Goal: Find contact information: Find contact information

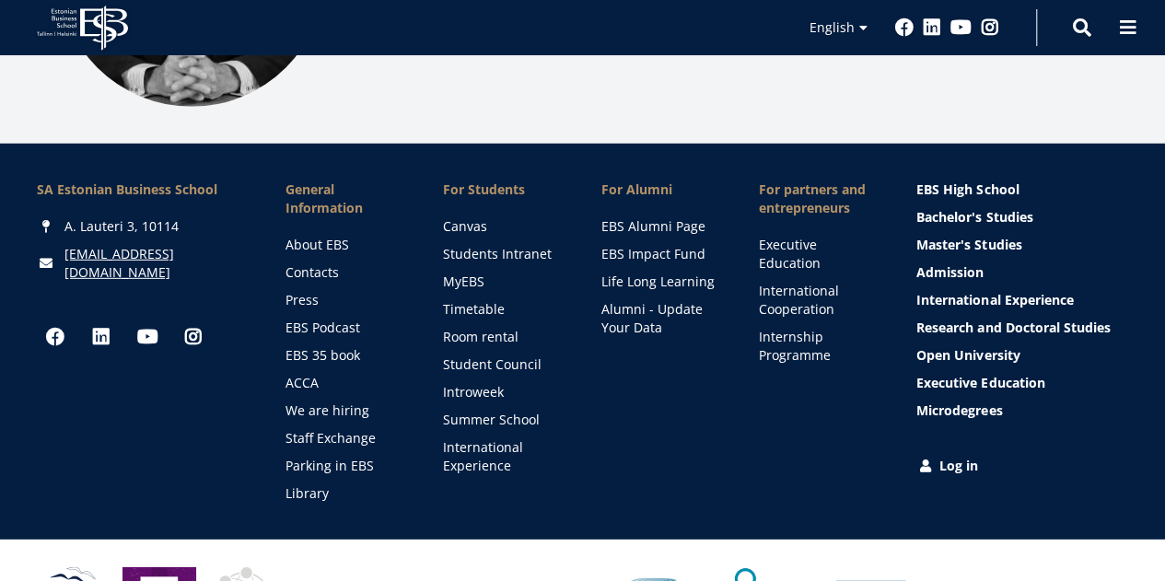
scroll to position [2614, 0]
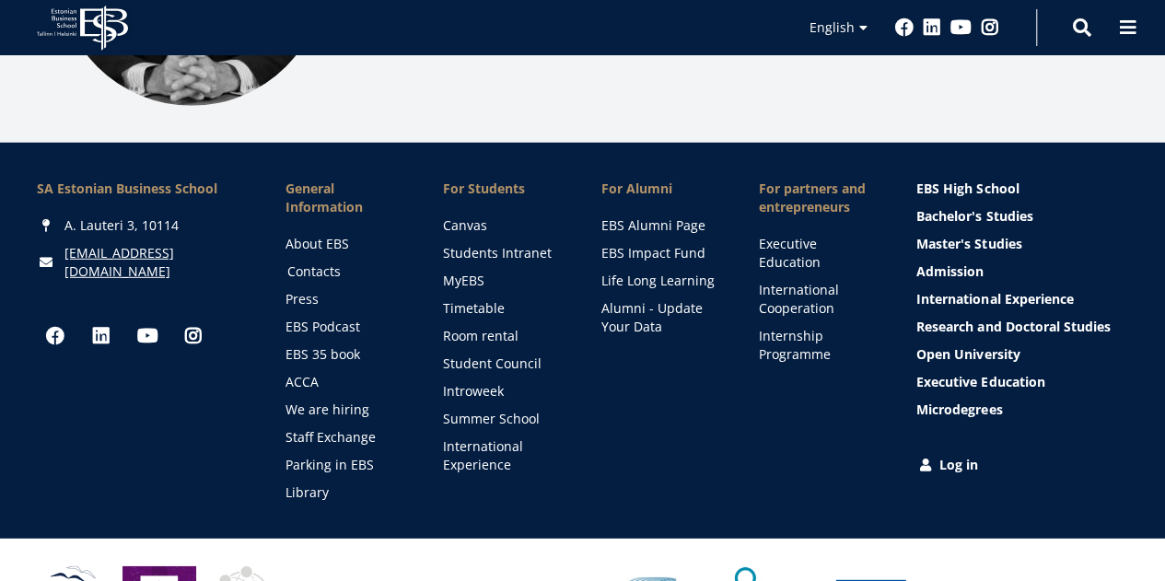
click at [318, 262] on link "Contacts" at bounding box center [347, 271] width 121 height 18
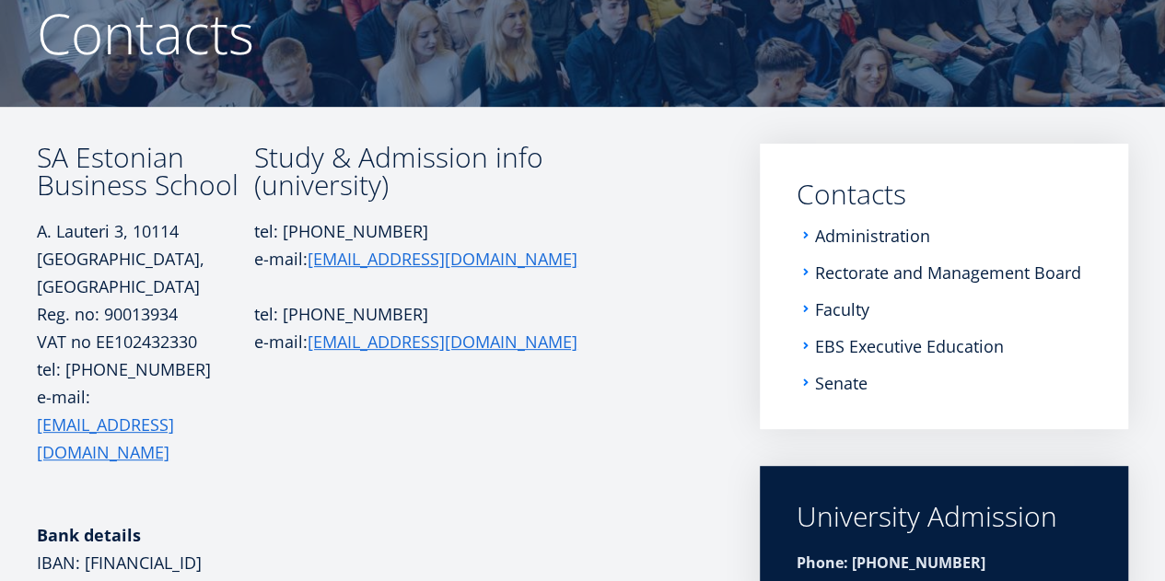
scroll to position [189, 0]
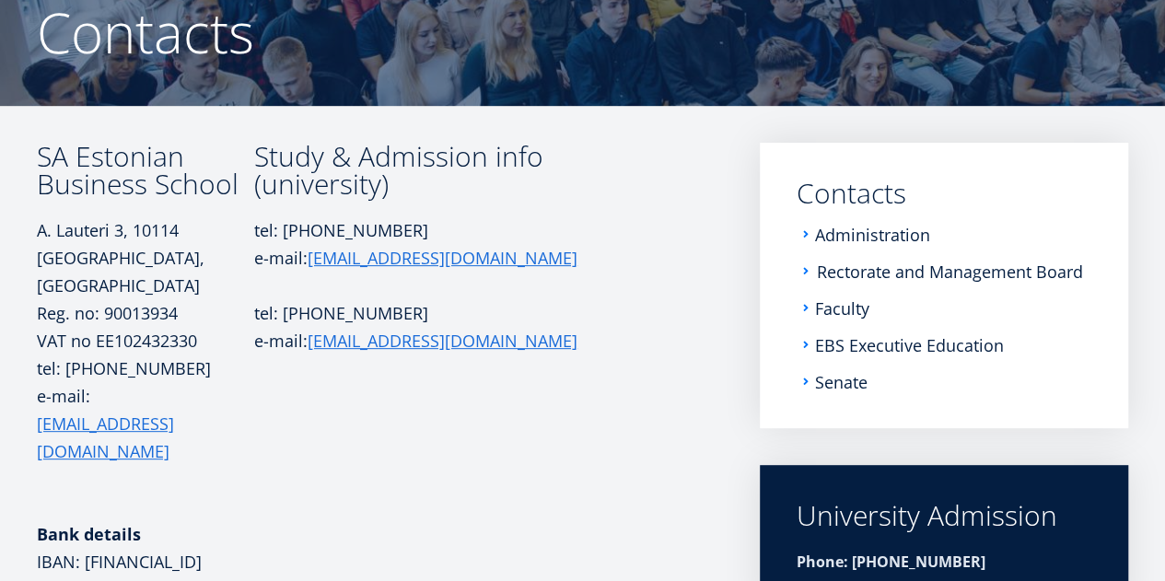
click at [945, 270] on link "Rectorate and Management Board" at bounding box center [950, 271] width 266 height 18
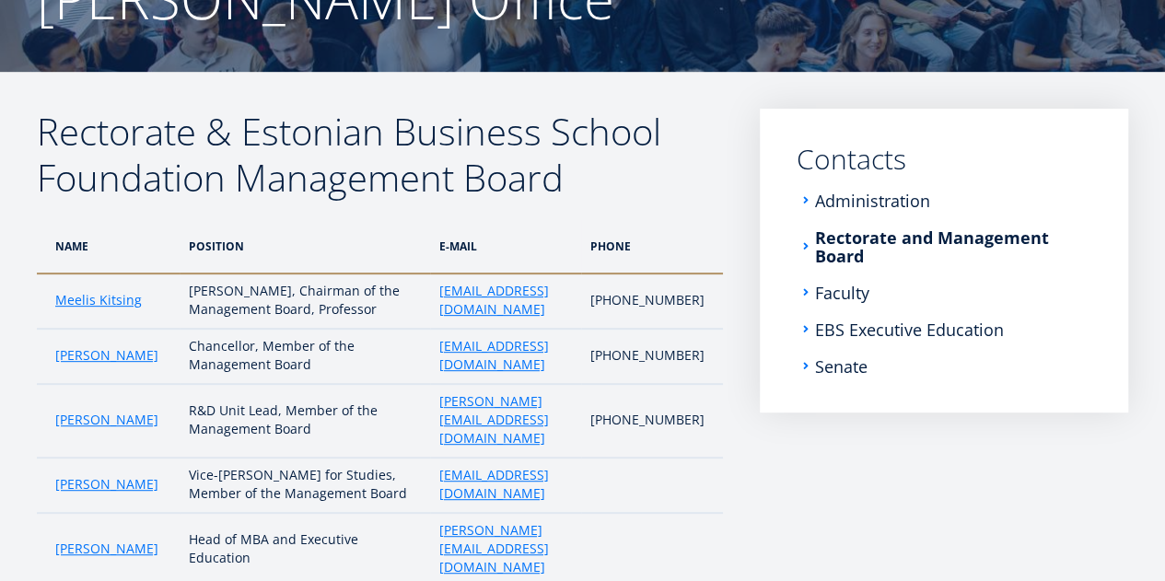
scroll to position [225, 0]
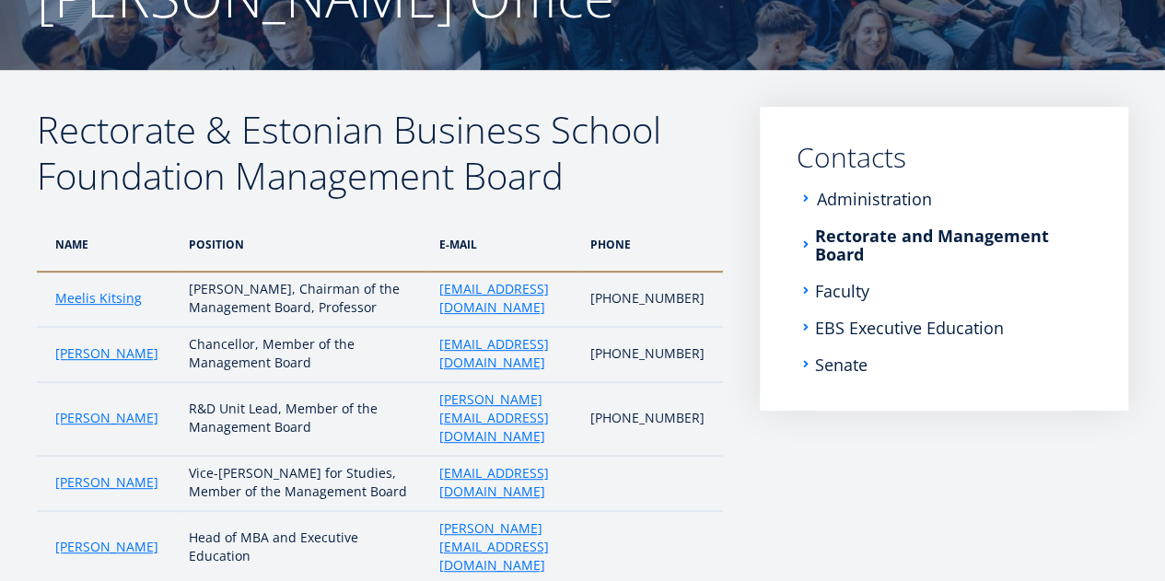
click at [889, 200] on link "Administration" at bounding box center [874, 199] width 115 height 18
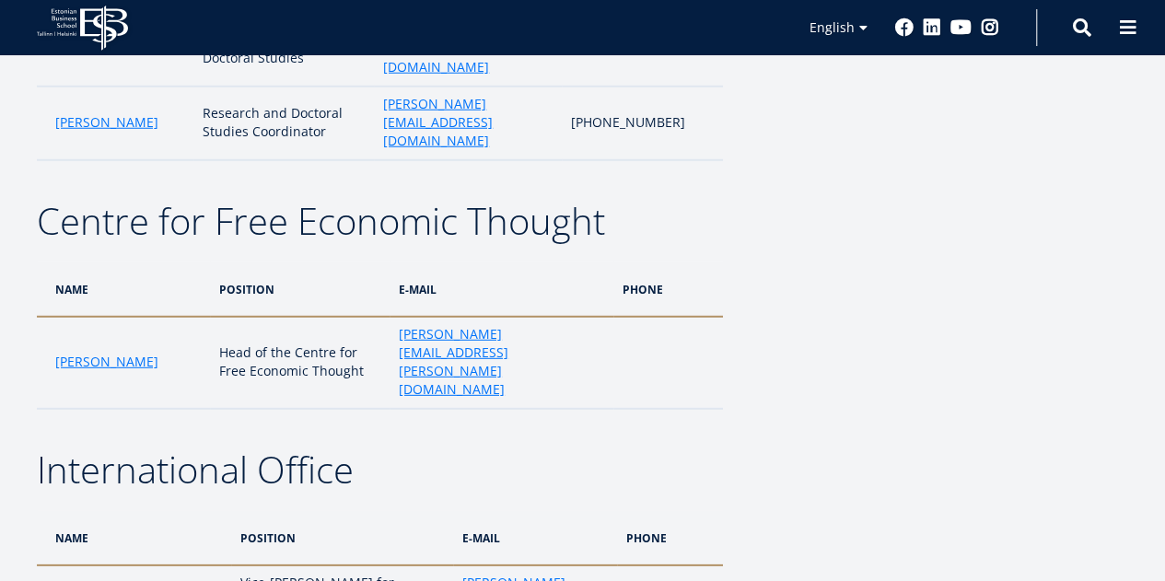
scroll to position [2465, 0]
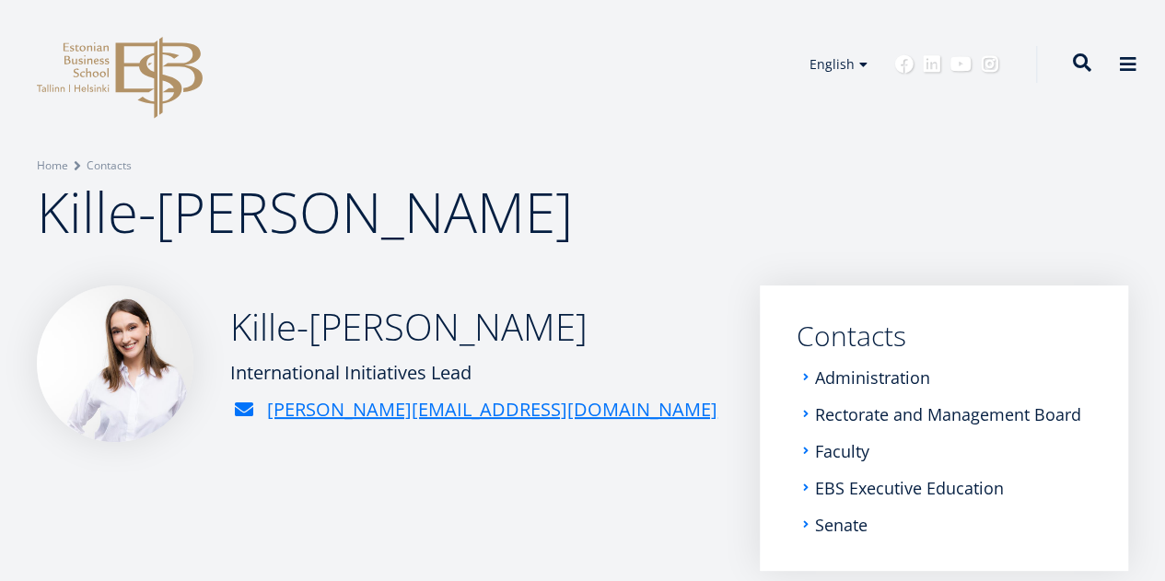
click at [1077, 53] on span at bounding box center [1082, 62] width 18 height 18
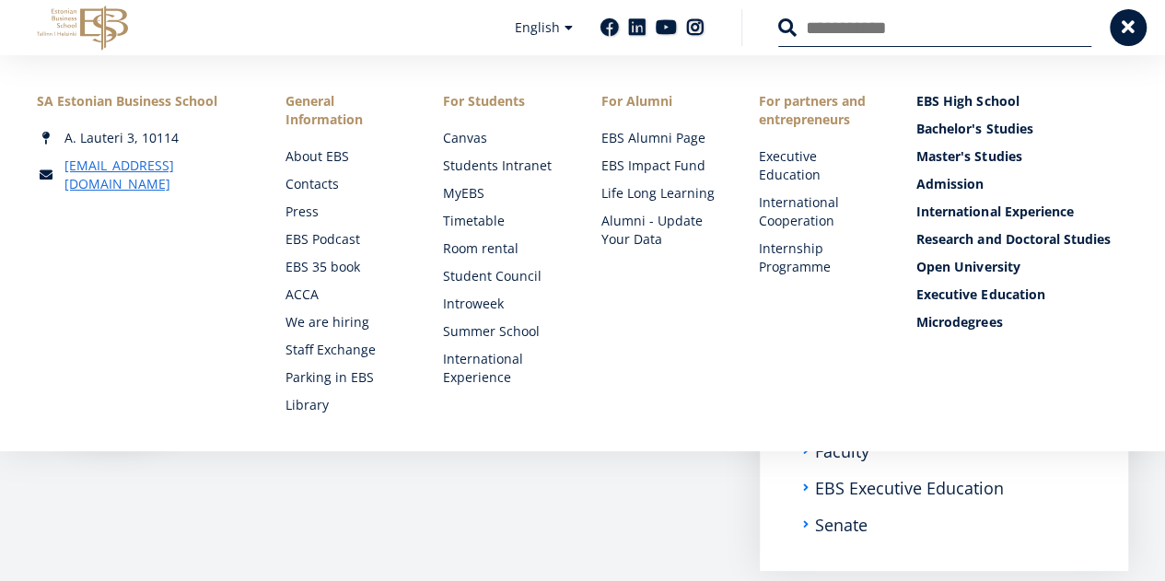
click at [911, 29] on input "Search" at bounding box center [934, 27] width 313 height 39
type input "**********"
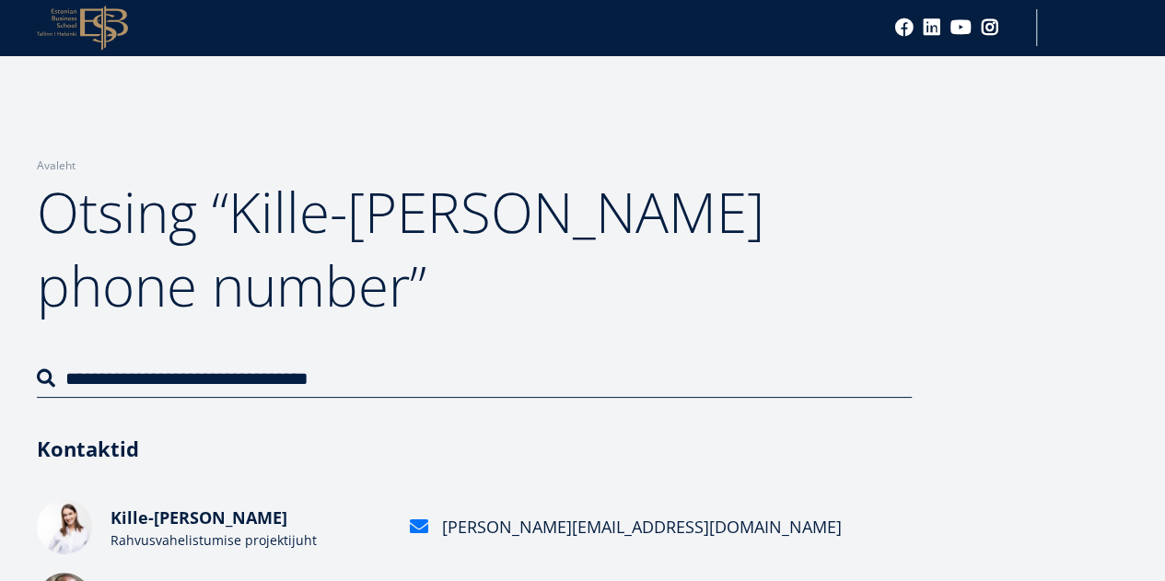
drag, startPoint x: 352, startPoint y: 384, endPoint x: 68, endPoint y: 383, distance: 283.6
click at [68, 383] on input "**********" at bounding box center [474, 378] width 875 height 39
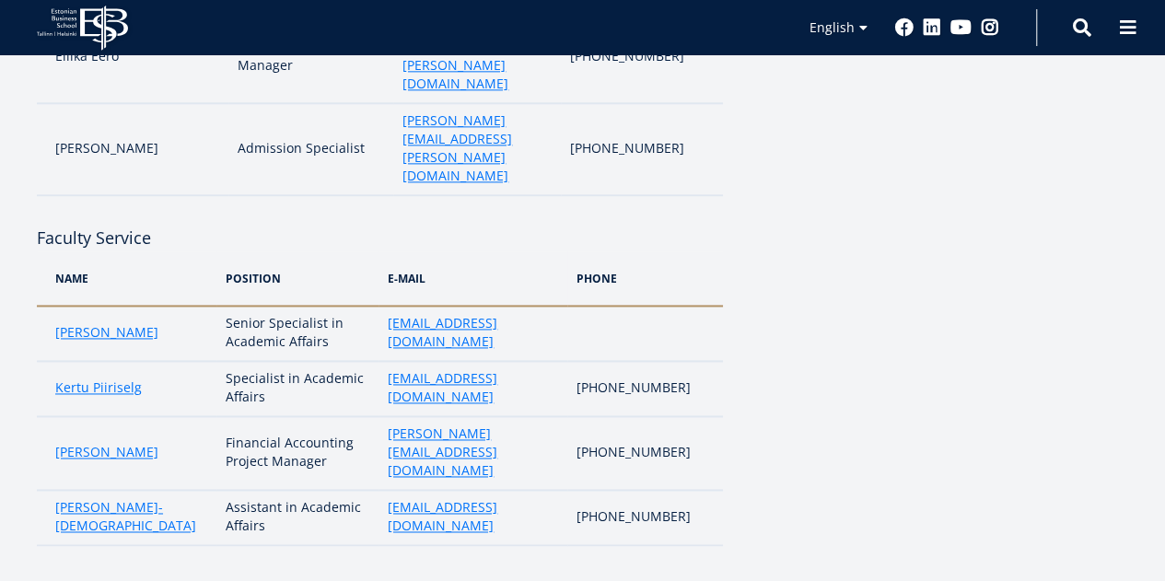
scroll to position [1166, 0]
